Goal: Transaction & Acquisition: Obtain resource

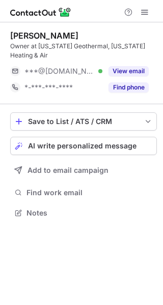
scroll to position [197, 163]
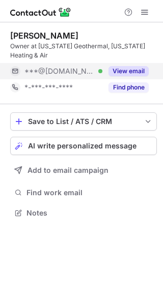
click at [138, 66] on button "View email" at bounding box center [128, 71] width 40 height 10
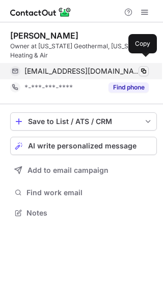
click at [143, 67] on span at bounding box center [143, 71] width 8 height 8
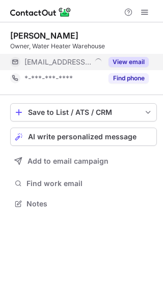
scroll to position [197, 163]
click at [126, 63] on button "View email" at bounding box center [128, 62] width 40 height 10
